Goal: Information Seeking & Learning: Learn about a topic

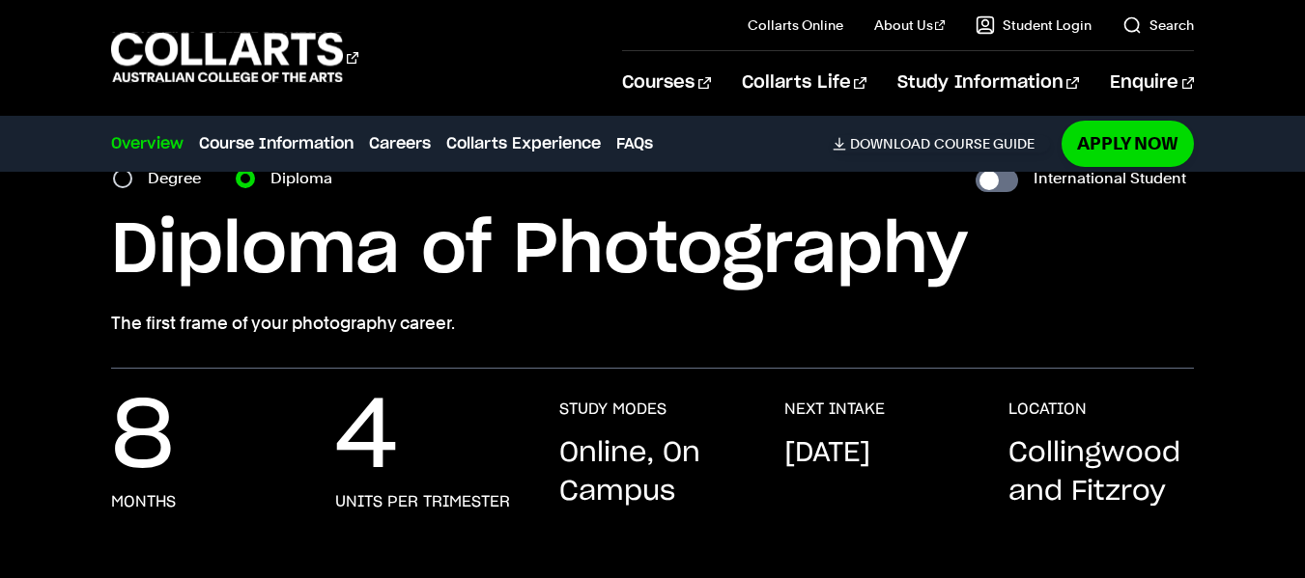
scroll to position [193, 0]
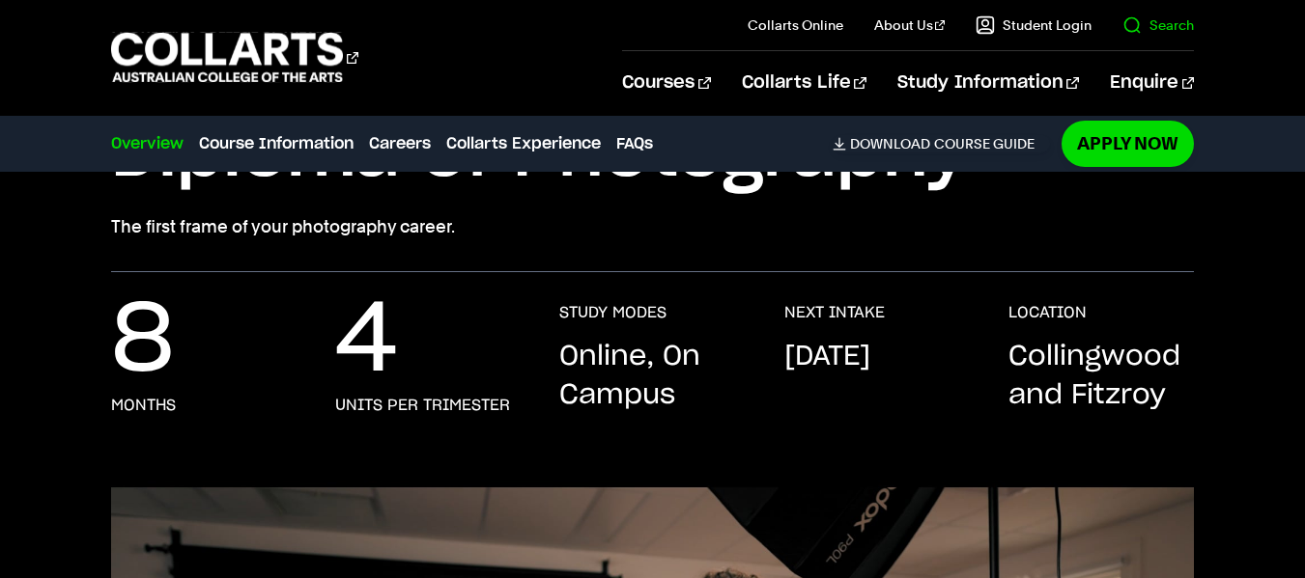
click at [1165, 29] on link "Search" at bounding box center [1157, 24] width 71 height 19
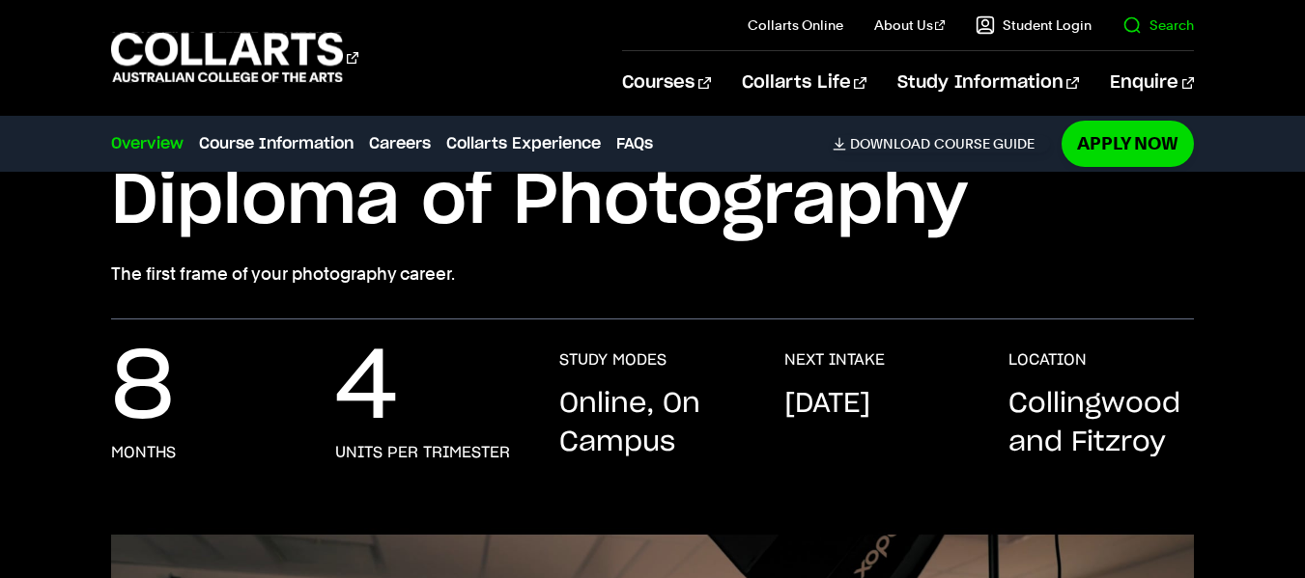
click at [1160, 23] on link "Search" at bounding box center [1157, 24] width 71 height 19
click at [209, 44] on 1 "Go to homepage" at bounding box center [227, 58] width 233 height 50
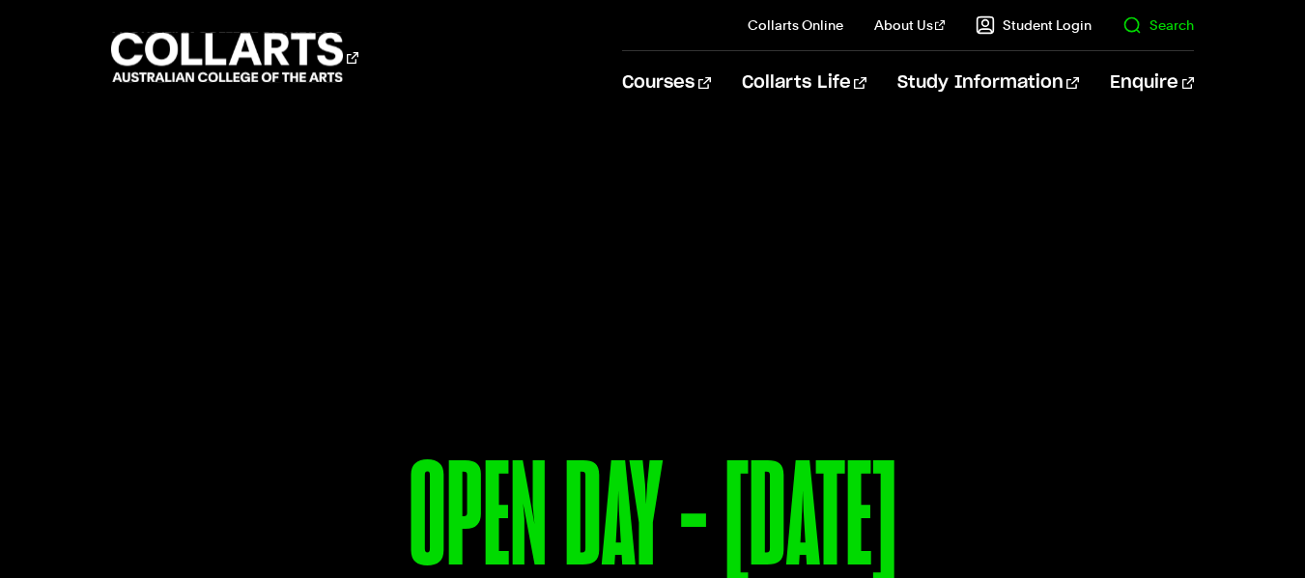
click at [1156, 21] on link "Search" at bounding box center [1157, 24] width 71 height 19
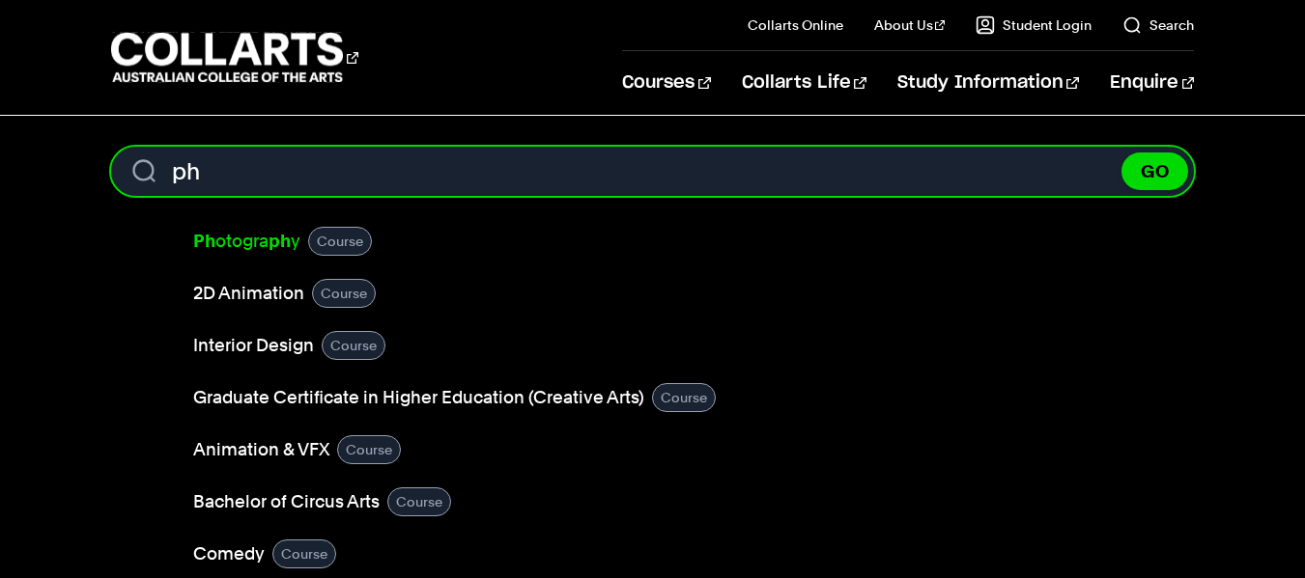
type input "ph"
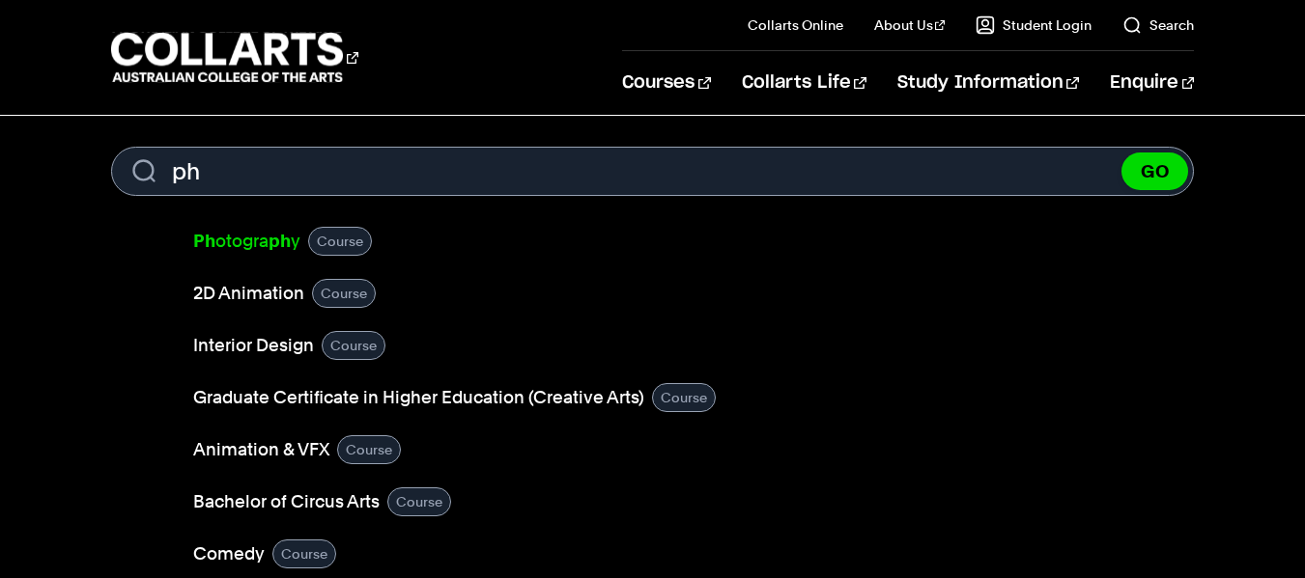
click at [231, 241] on link "Ph otogra ph y" at bounding box center [246, 241] width 107 height 27
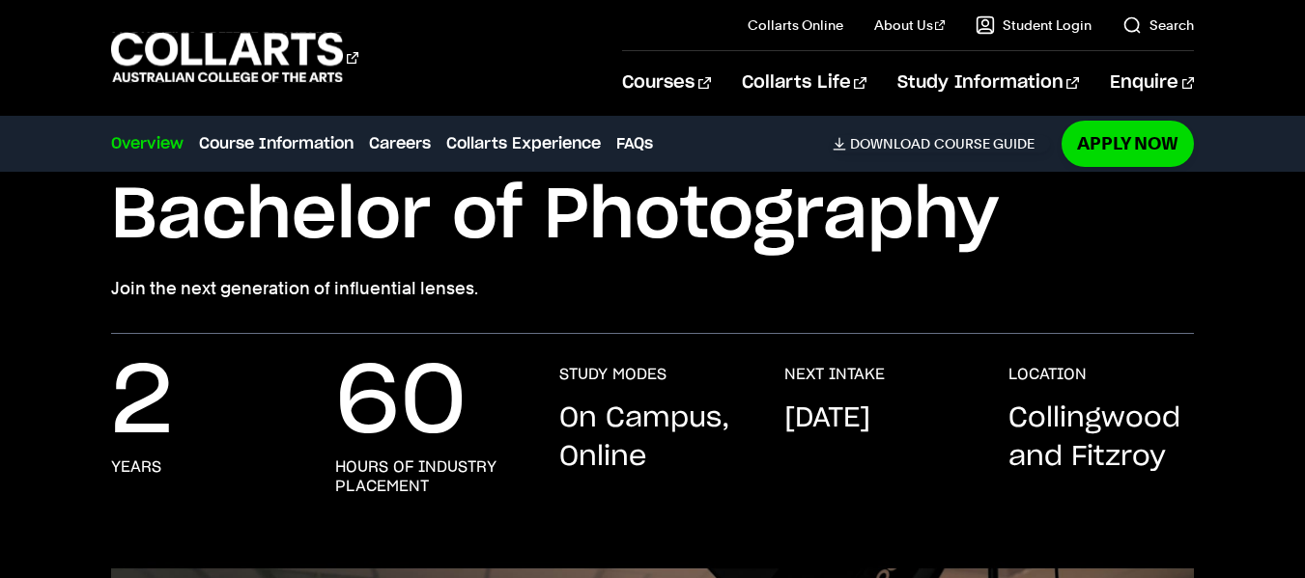
scroll to position [97, 0]
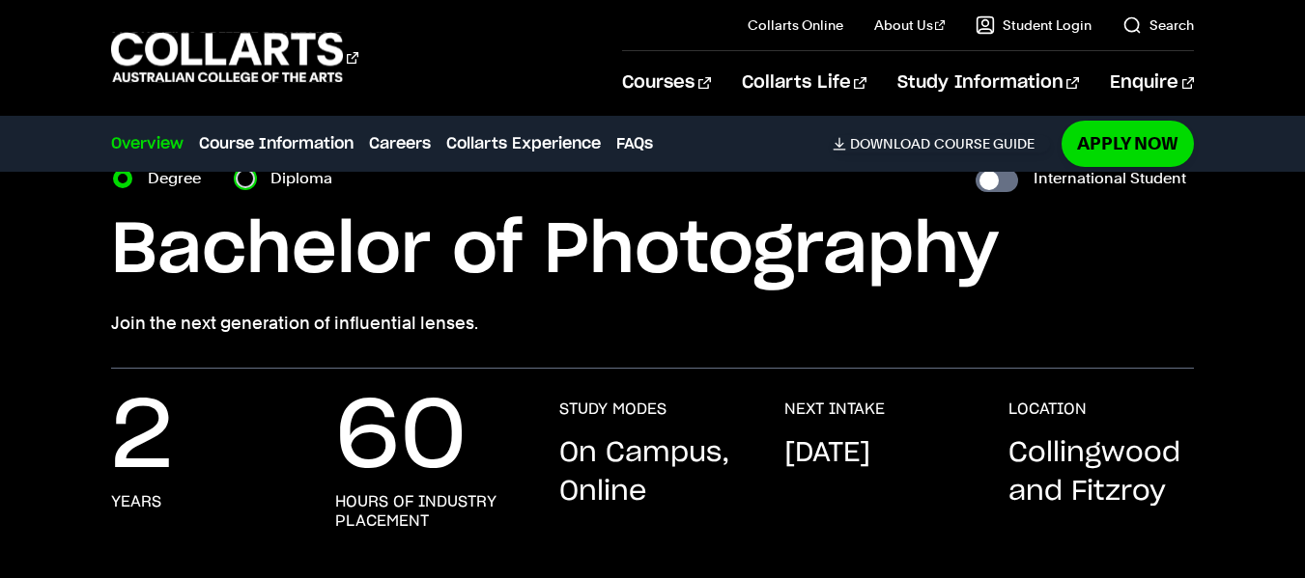
click at [247, 182] on input "Diploma" at bounding box center [245, 178] width 19 height 19
radio input "true"
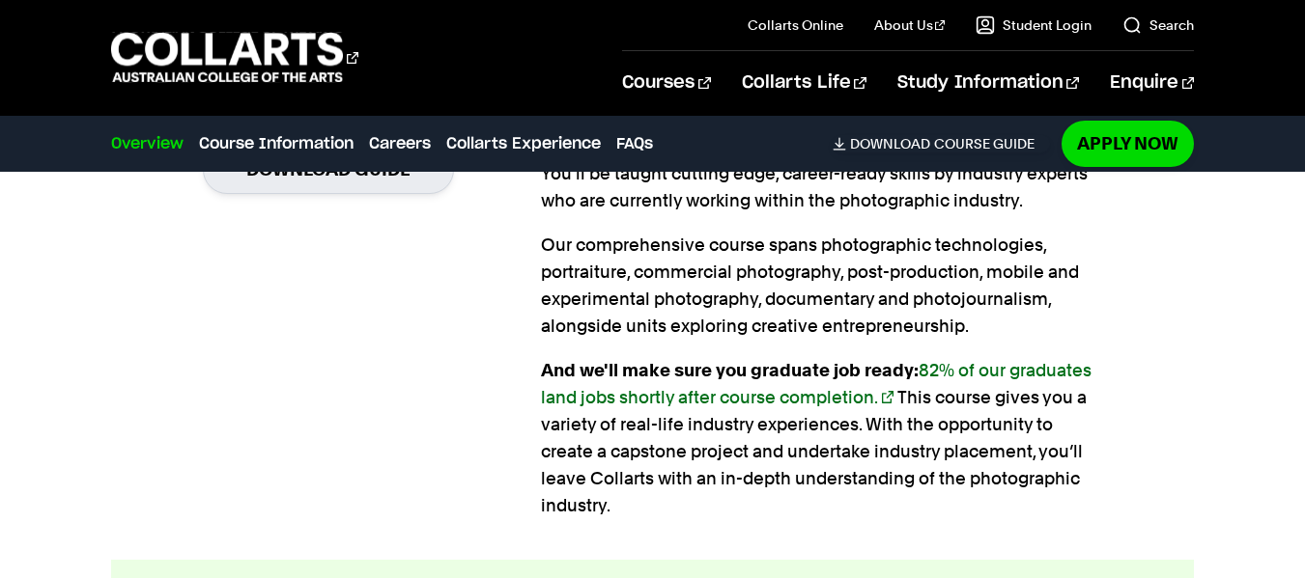
scroll to position [1448, 0]
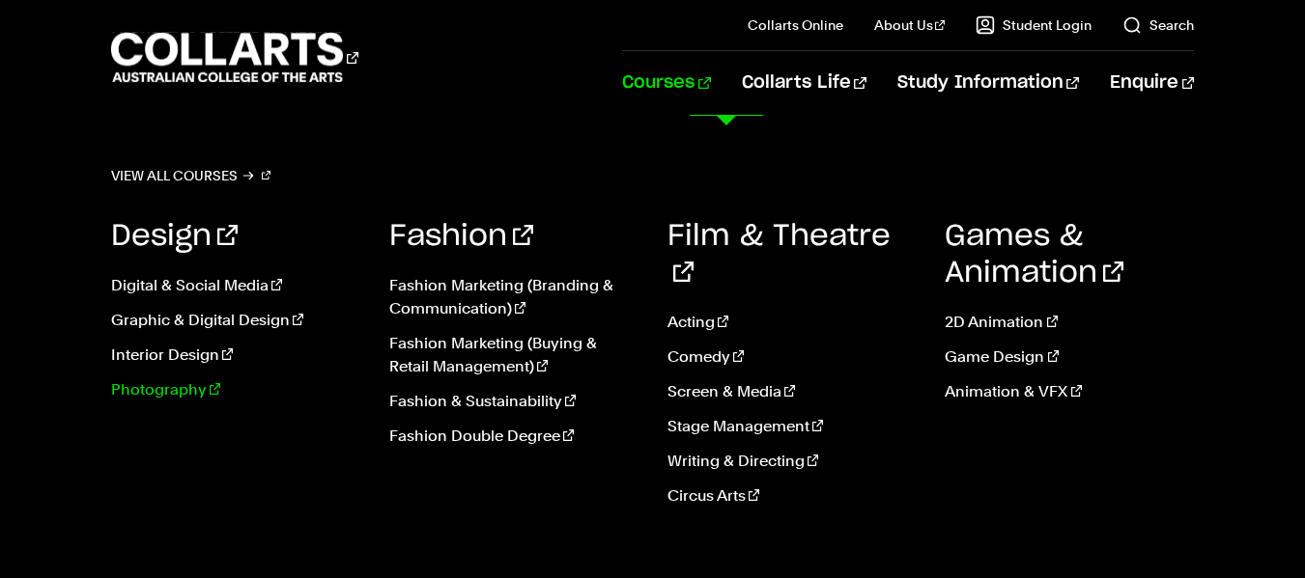
click at [159, 391] on link "Photography" at bounding box center [235, 390] width 249 height 23
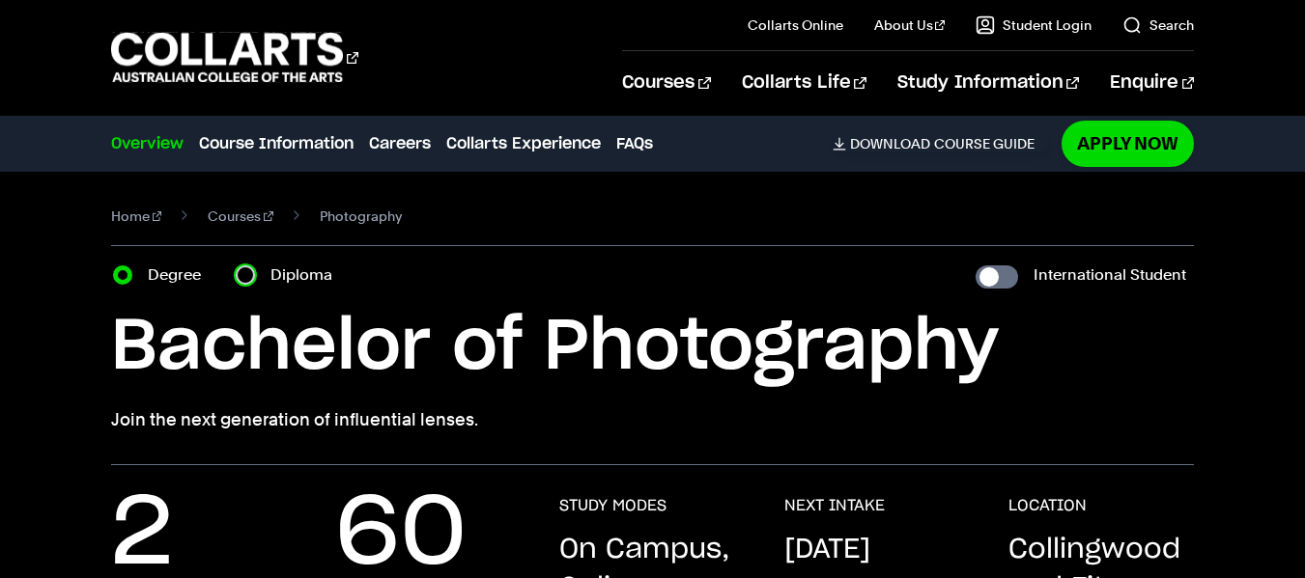
click at [245, 274] on input "Diploma" at bounding box center [245, 275] width 19 height 19
radio input "true"
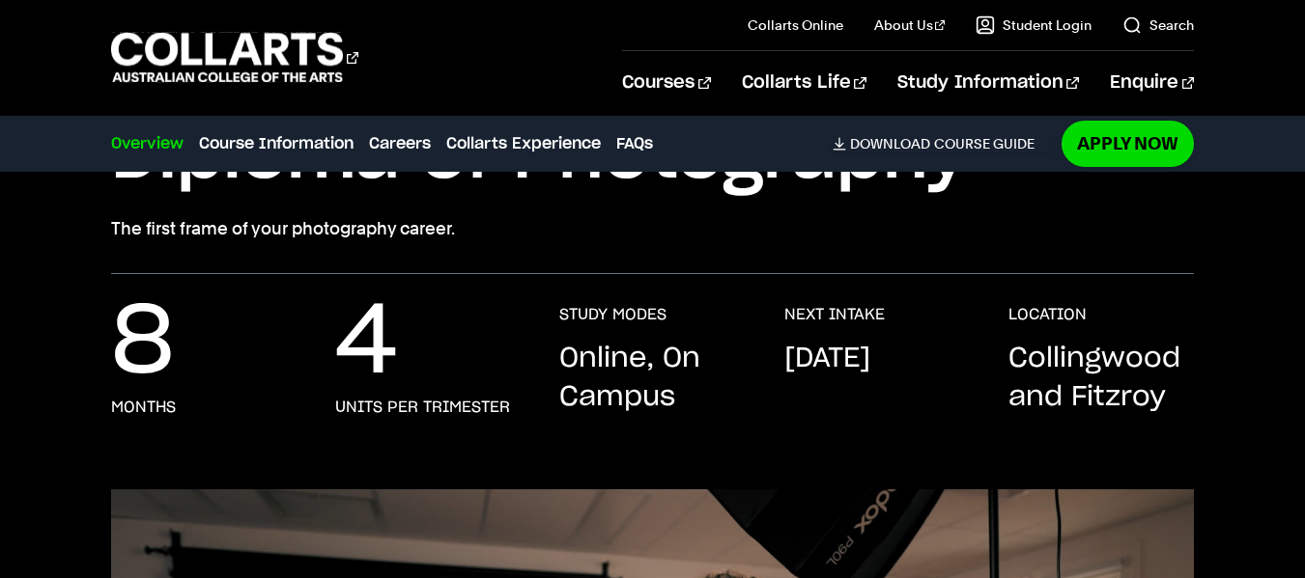
scroll to position [193, 0]
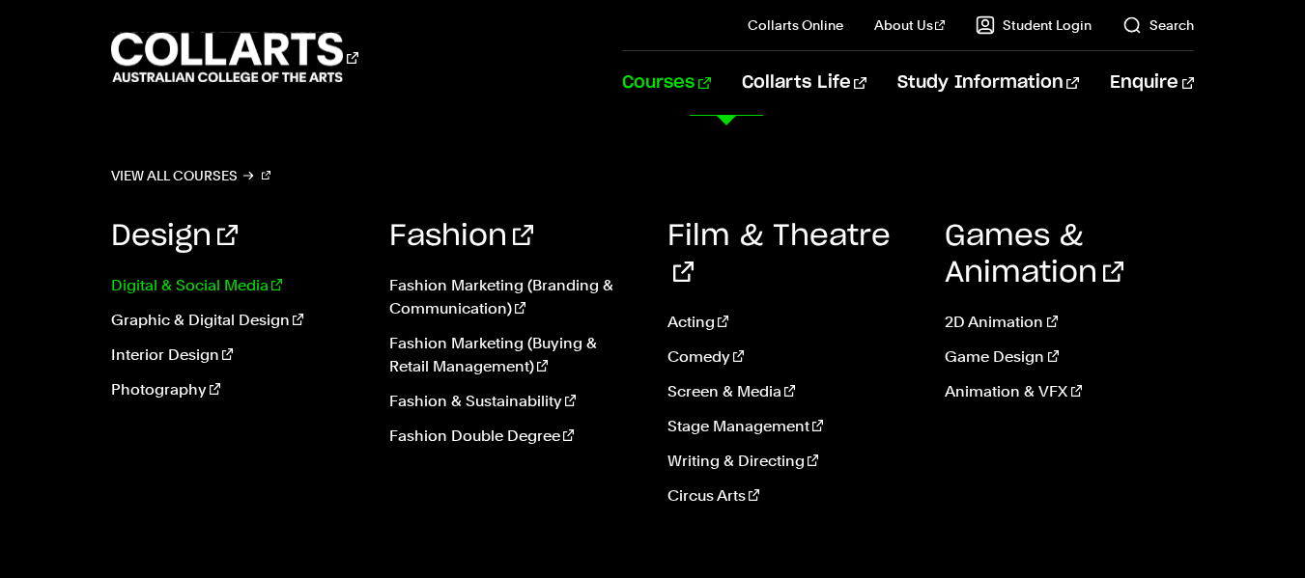
click at [224, 280] on link "Digital & Social Media" at bounding box center [235, 285] width 249 height 23
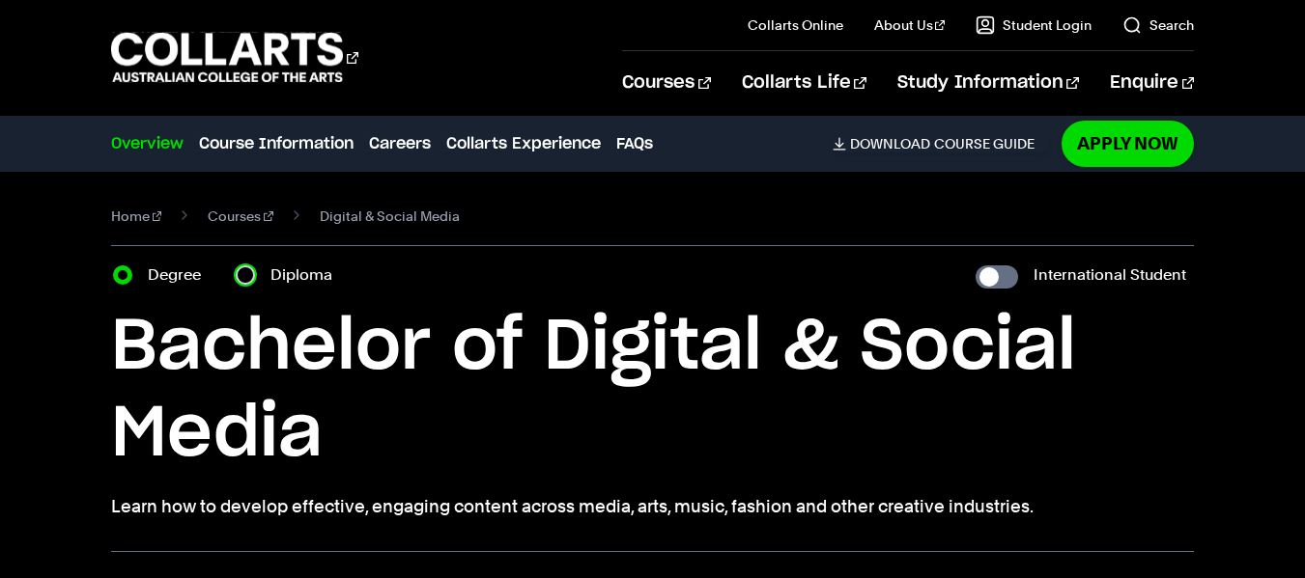
click at [247, 267] on input "Diploma" at bounding box center [245, 275] width 19 height 19
radio input "true"
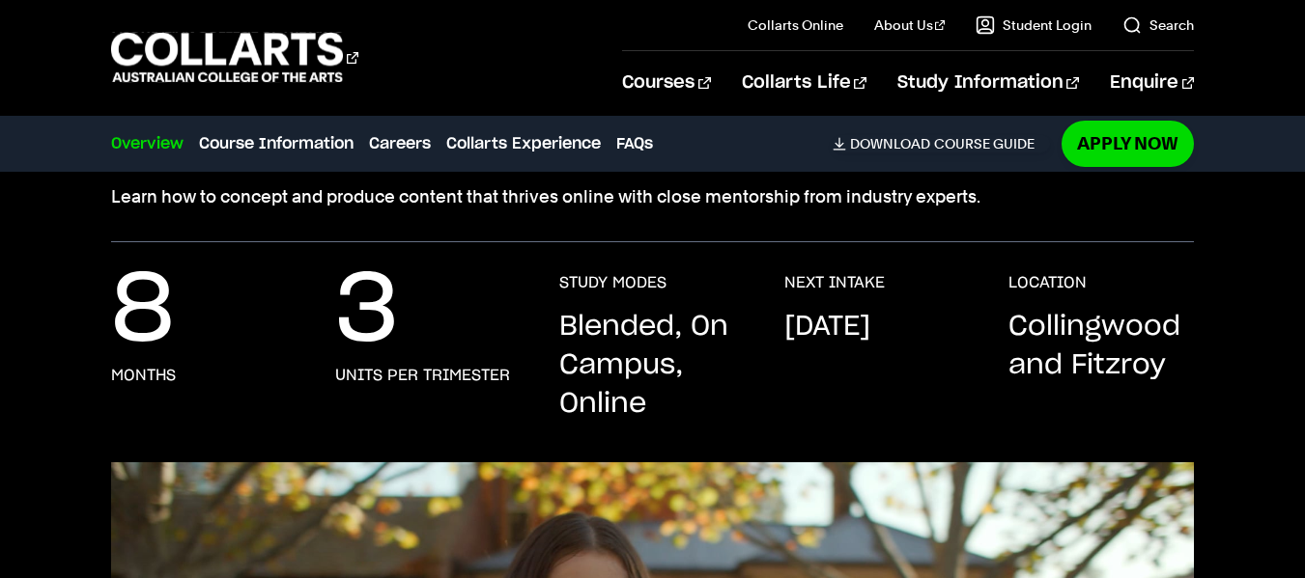
scroll to position [290, 0]
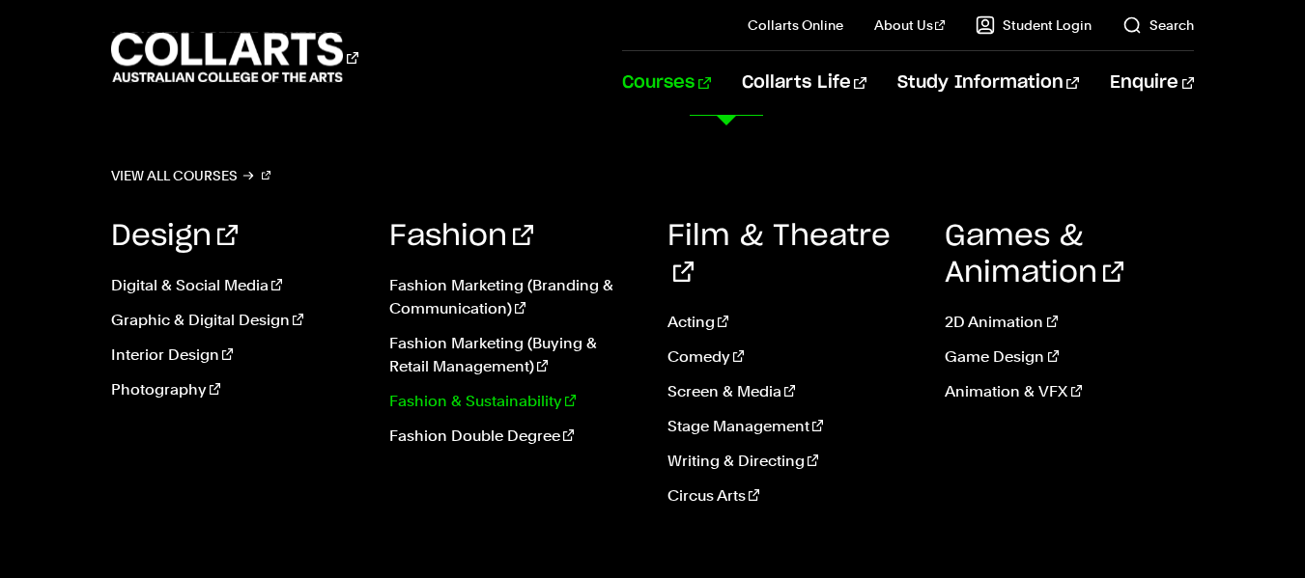
click at [458, 398] on link "Fashion & Sustainability" at bounding box center [513, 401] width 249 height 23
click at [731, 415] on link "Stage Management" at bounding box center [791, 426] width 249 height 23
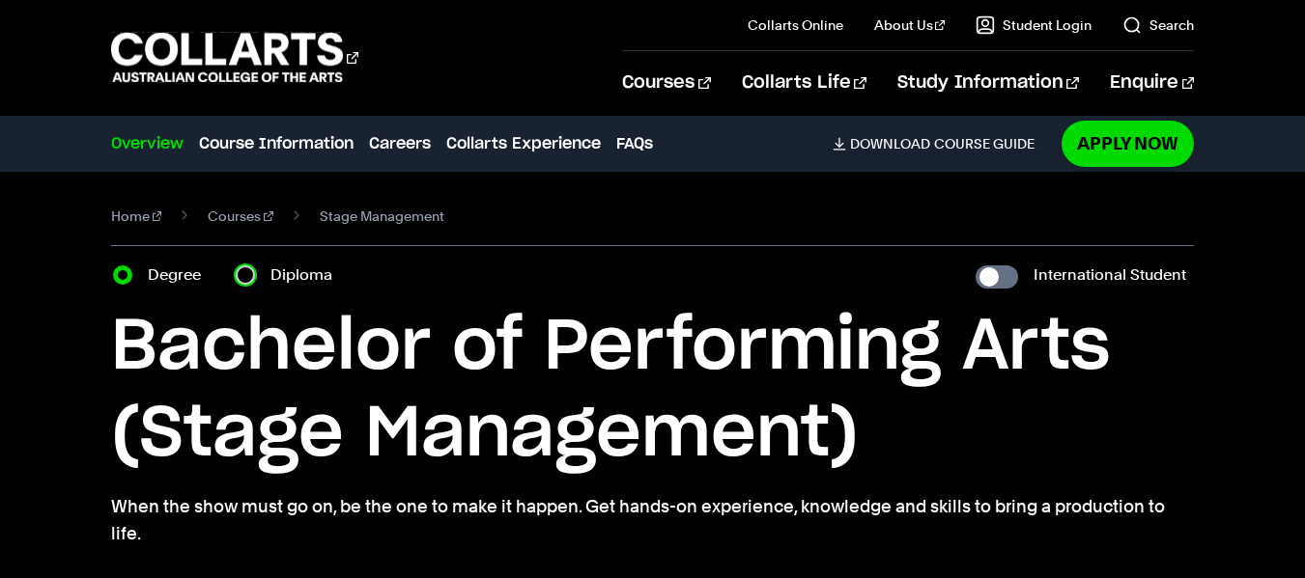
click at [241, 279] on input "Diploma" at bounding box center [245, 275] width 19 height 19
radio input "true"
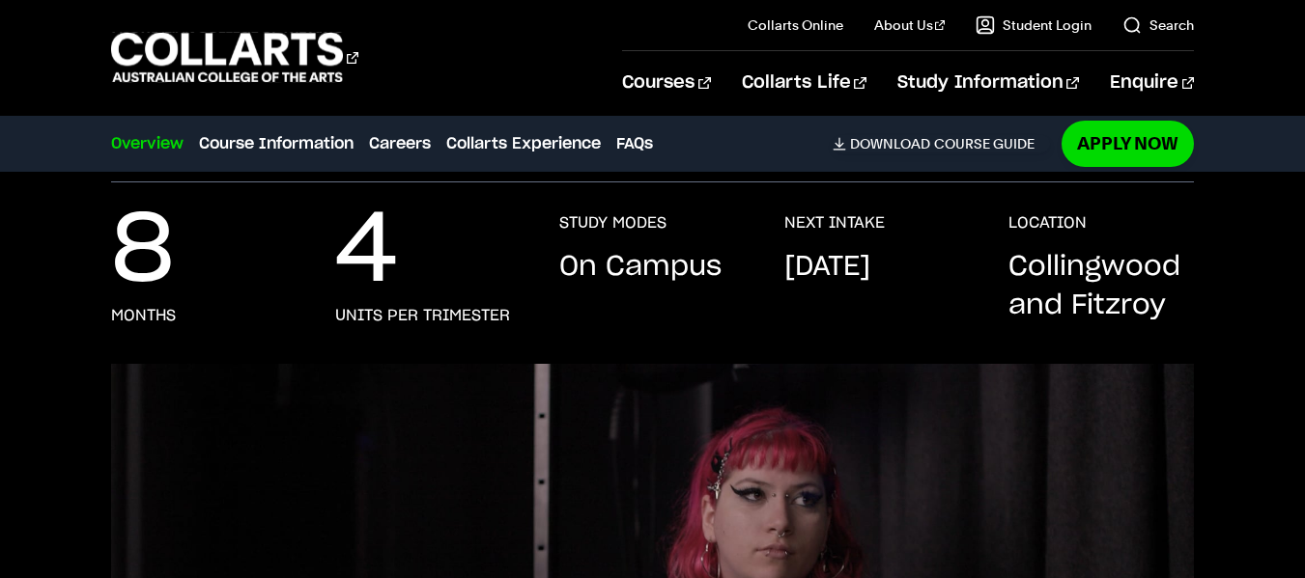
scroll to position [290, 0]
